Goal: Information Seeking & Learning: Learn about a topic

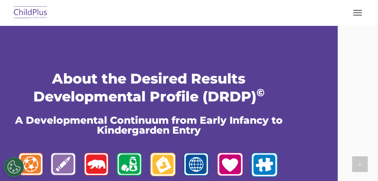
scroll to position [4398, 0]
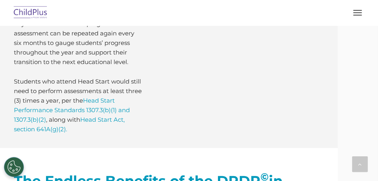
click at [198, 129] on div "Administering the DRDP © Teachers observe students as they participate in routi…" at bounding box center [149, 29] width 378 height 236
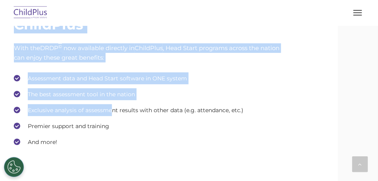
scroll to position [4572, 0]
drag, startPoint x: 54, startPoint y: 100, endPoint x: 199, endPoint y: 93, distance: 145.2
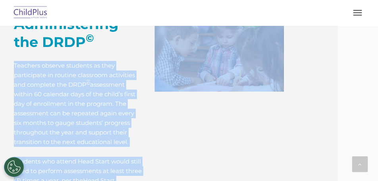
scroll to position [4334, 0]
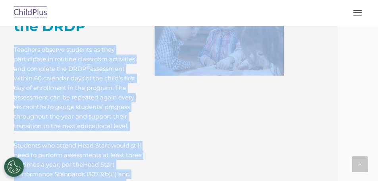
click at [143, 117] on div "Administering the DRDP © Teachers observe students as they participate in routi…" at bounding box center [78, 98] width 129 height 199
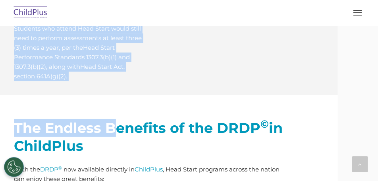
scroll to position [4464, 0]
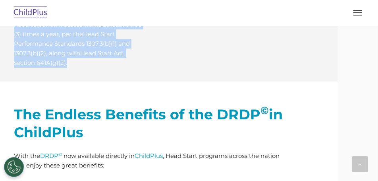
drag, startPoint x: 55, startPoint y: 126, endPoint x: 160, endPoint y: 141, distance: 106.4
copy div "Teachers observe students as they participate in routine classroom activities a…"
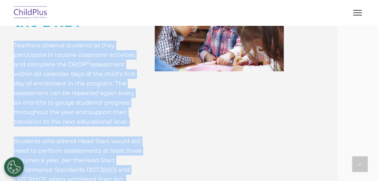
scroll to position [4345, 0]
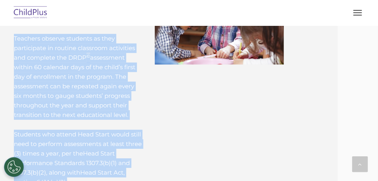
click at [143, 120] on p "Teachers observe students as they participate in routine classroom activities a…" at bounding box center [78, 77] width 129 height 86
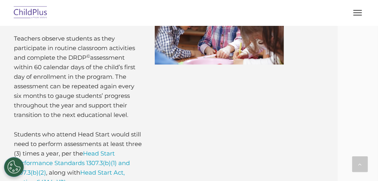
click at [191, 78] on div at bounding box center [219, 21] width 141 height 114
click at [108, 120] on p "Teachers observe students as they participate in routine classroom activities a…" at bounding box center [78, 77] width 129 height 86
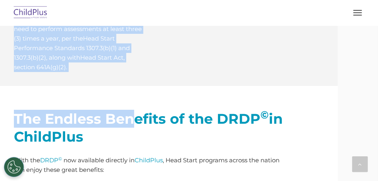
scroll to position [4500, 0]
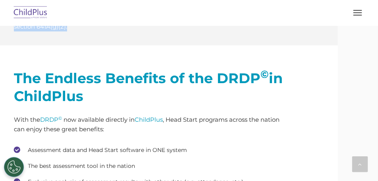
drag, startPoint x: 57, startPoint y: 114, endPoint x: 185, endPoint y: 110, distance: 128.4
drag, startPoint x: 144, startPoint y: 90, endPoint x: 129, endPoint y: 88, distance: 15.6
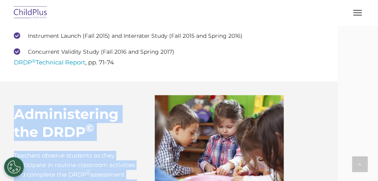
scroll to position [4222, 0]
